Goal: Task Accomplishment & Management: Complete application form

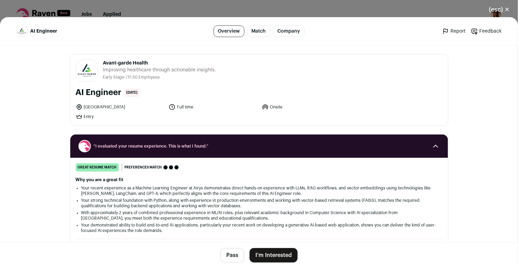
click at [274, 251] on button "I'm Interested" at bounding box center [273, 255] width 48 height 14
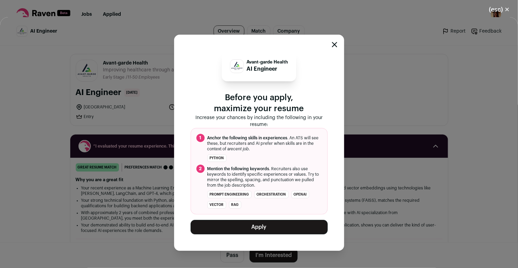
click at [336, 46] on icon "Close modal" at bounding box center [334, 44] width 5 height 5
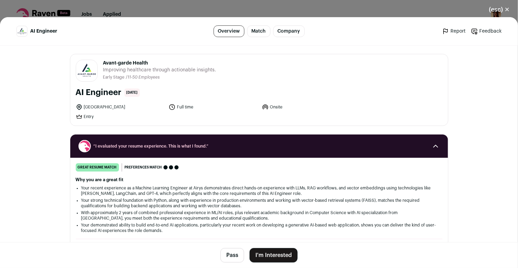
click at [264, 252] on button "I'm Interested" at bounding box center [273, 255] width 48 height 14
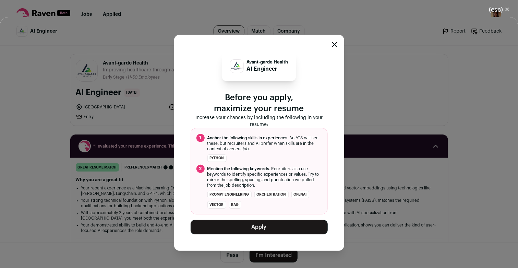
click at [330, 44] on div "Avant-garde Health AI Engineer Before you apply, maximize your resume Increase …" at bounding box center [259, 143] width 170 height 216
click at [279, 226] on button "Apply" at bounding box center [258, 227] width 137 height 14
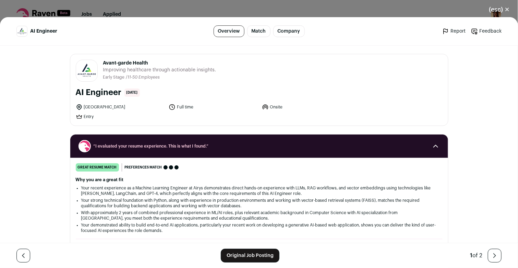
click at [502, 8] on button "(esc) ✕" at bounding box center [499, 9] width 37 height 15
